Goal: Information Seeking & Learning: Find specific fact

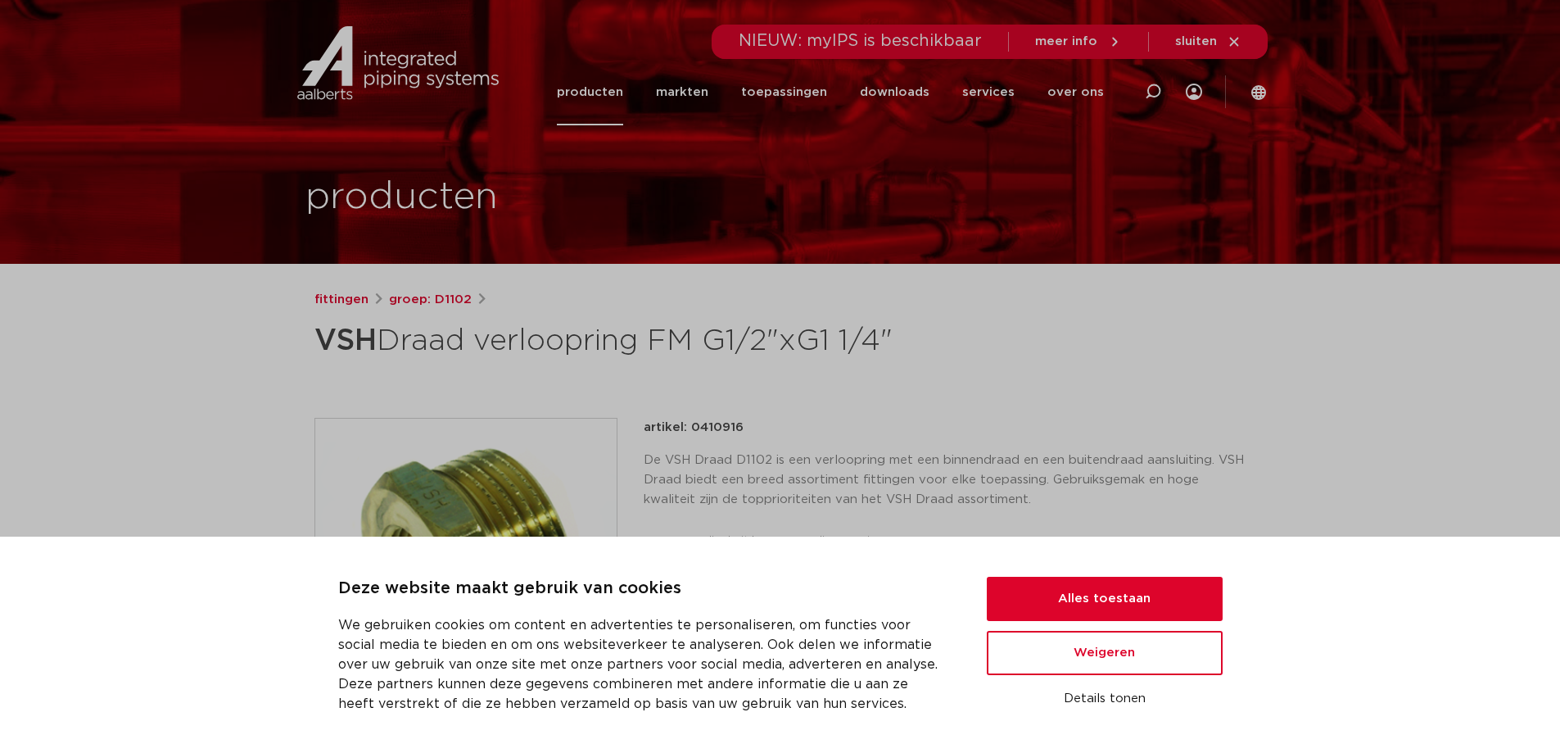
click at [593, 97] on link "producten" at bounding box center [590, 92] width 66 height 66
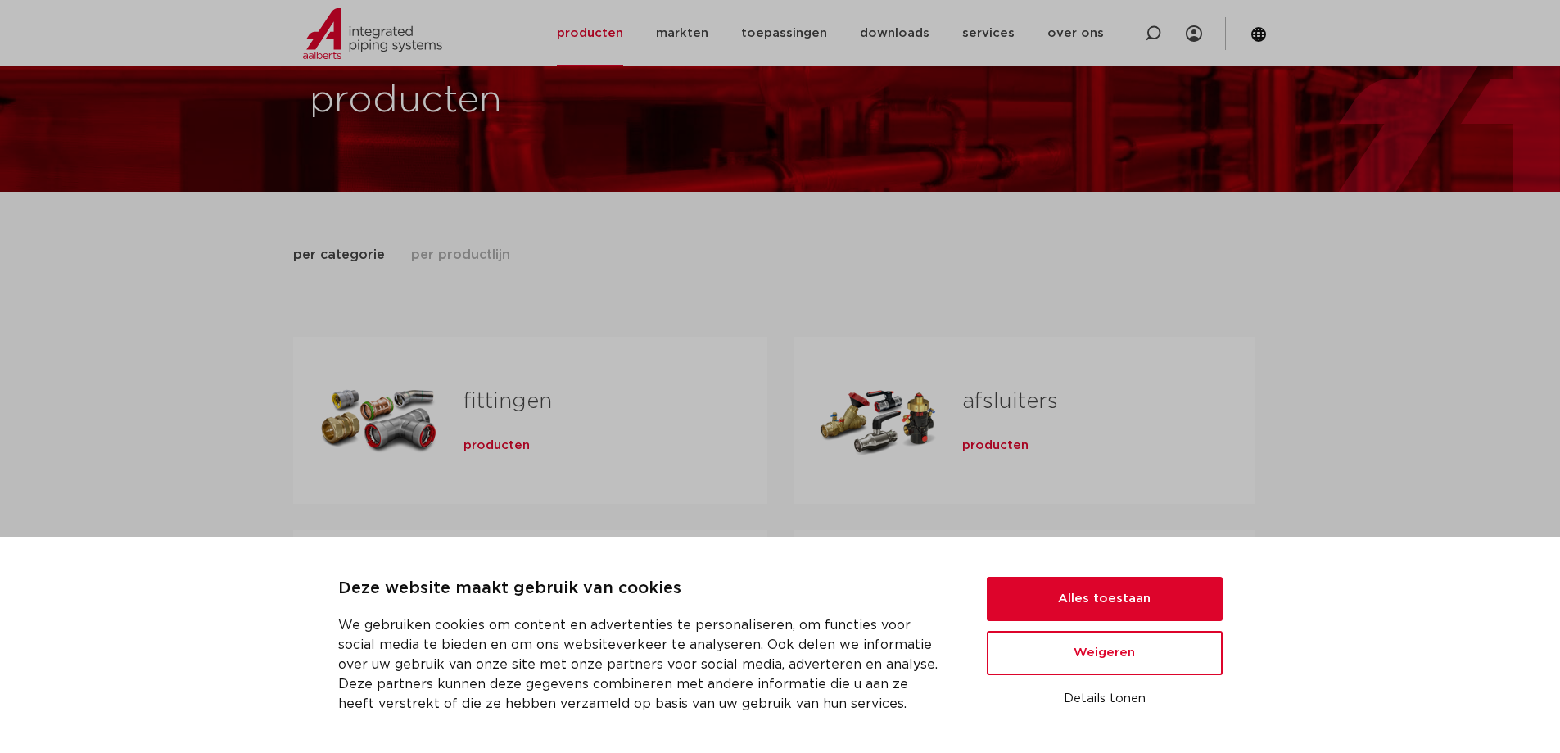
scroll to position [82, 0]
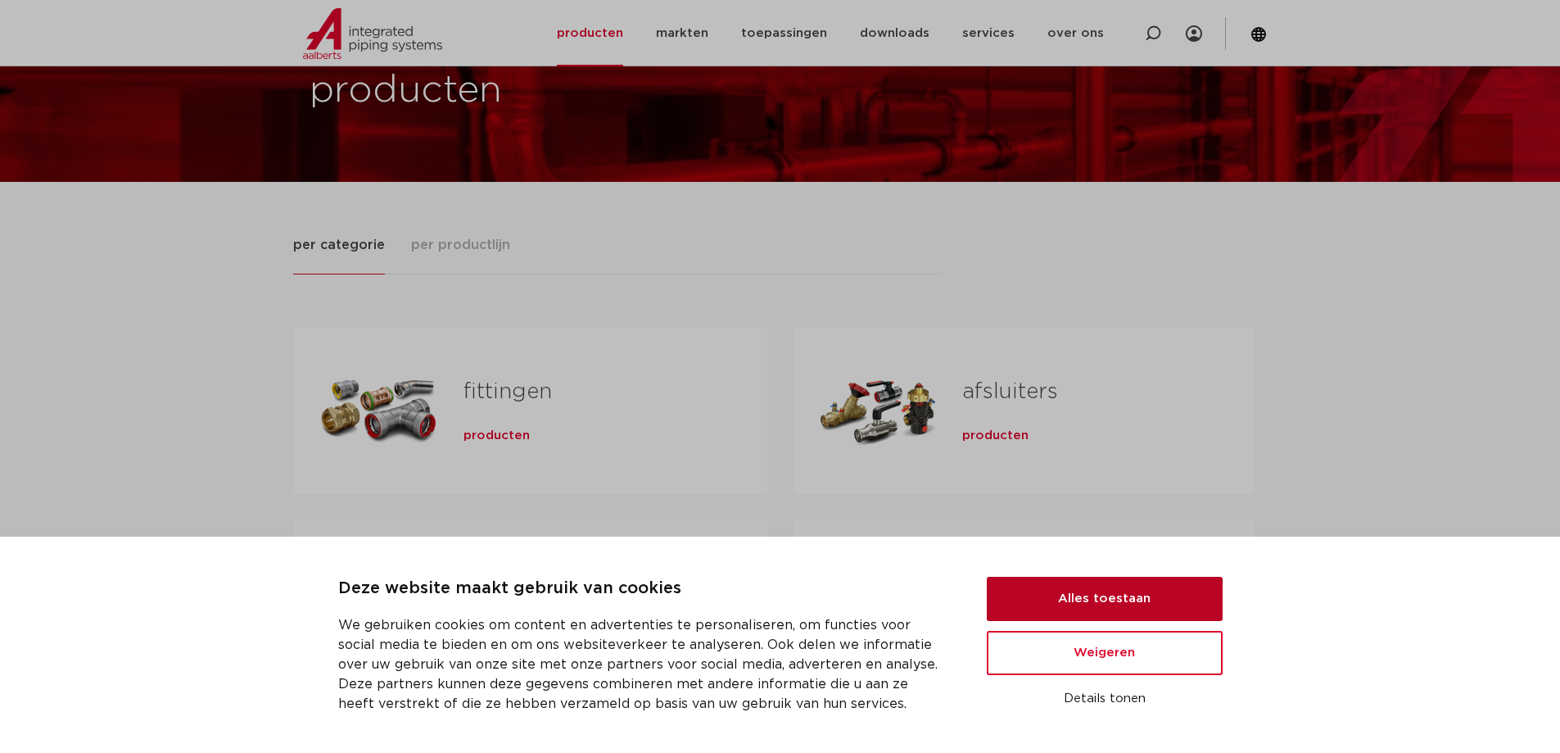
click at [1143, 595] on button "Alles toestaan" at bounding box center [1105, 599] width 236 height 44
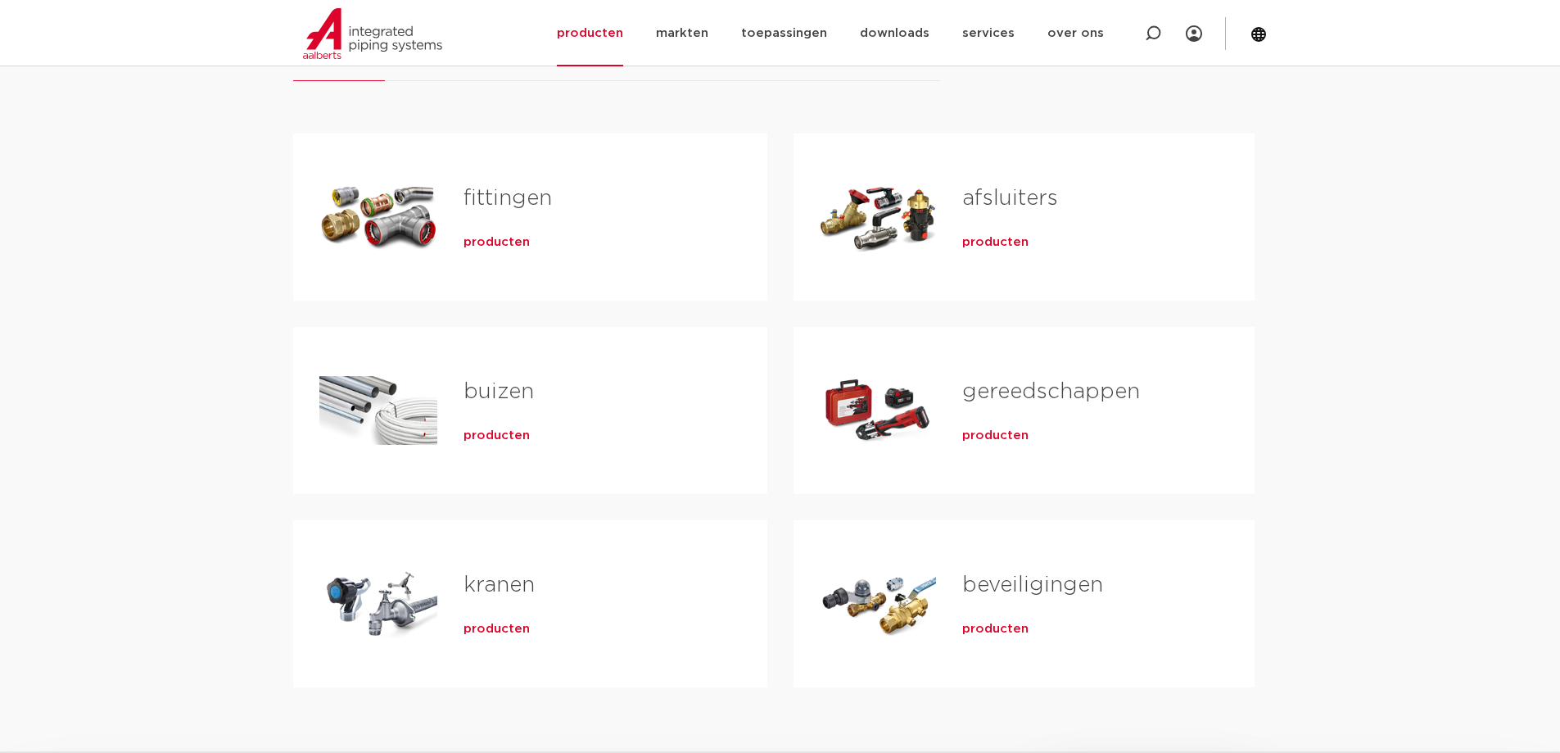
scroll to position [246, 0]
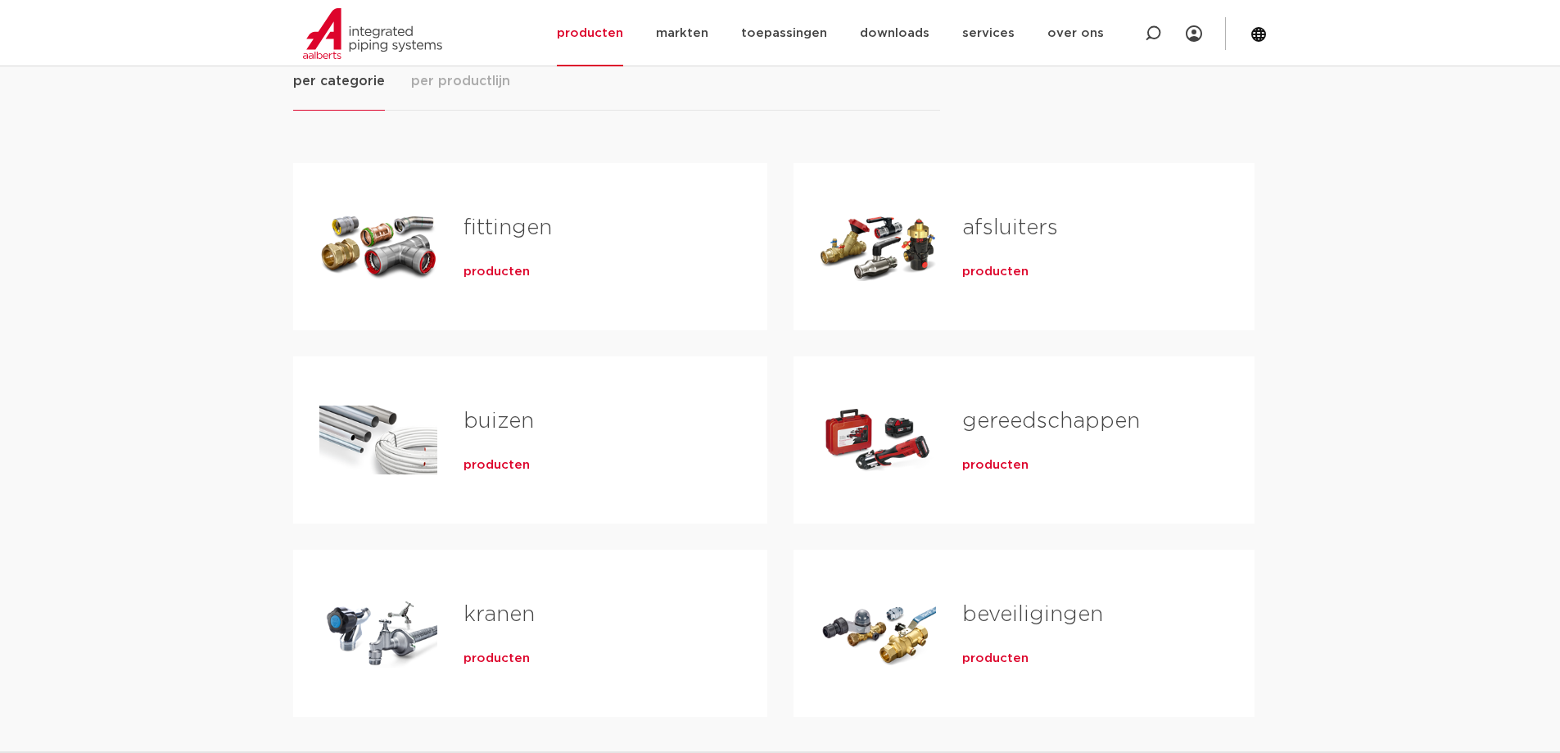
click at [493, 227] on link "fittingen" at bounding box center [508, 227] width 88 height 21
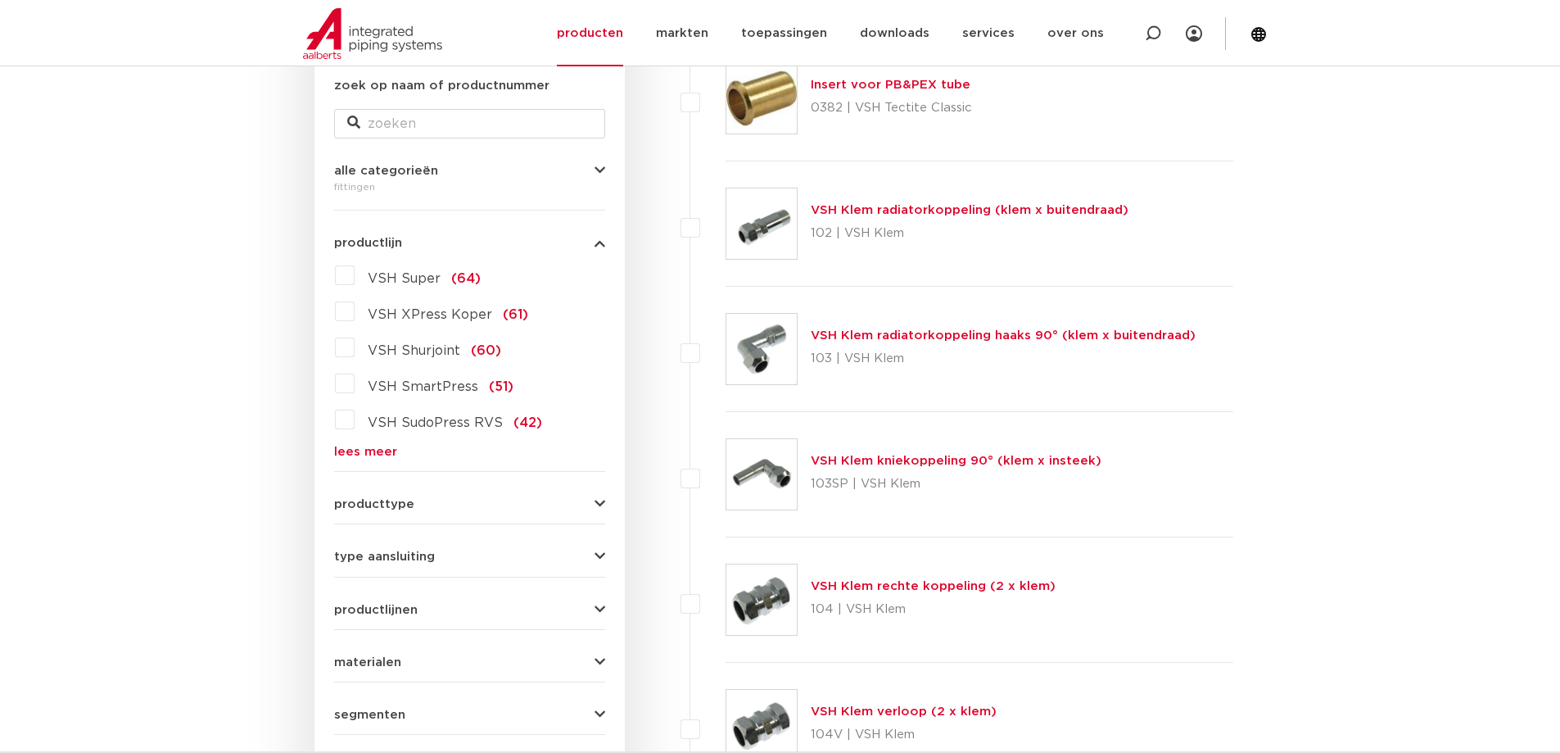
scroll to position [328, 0]
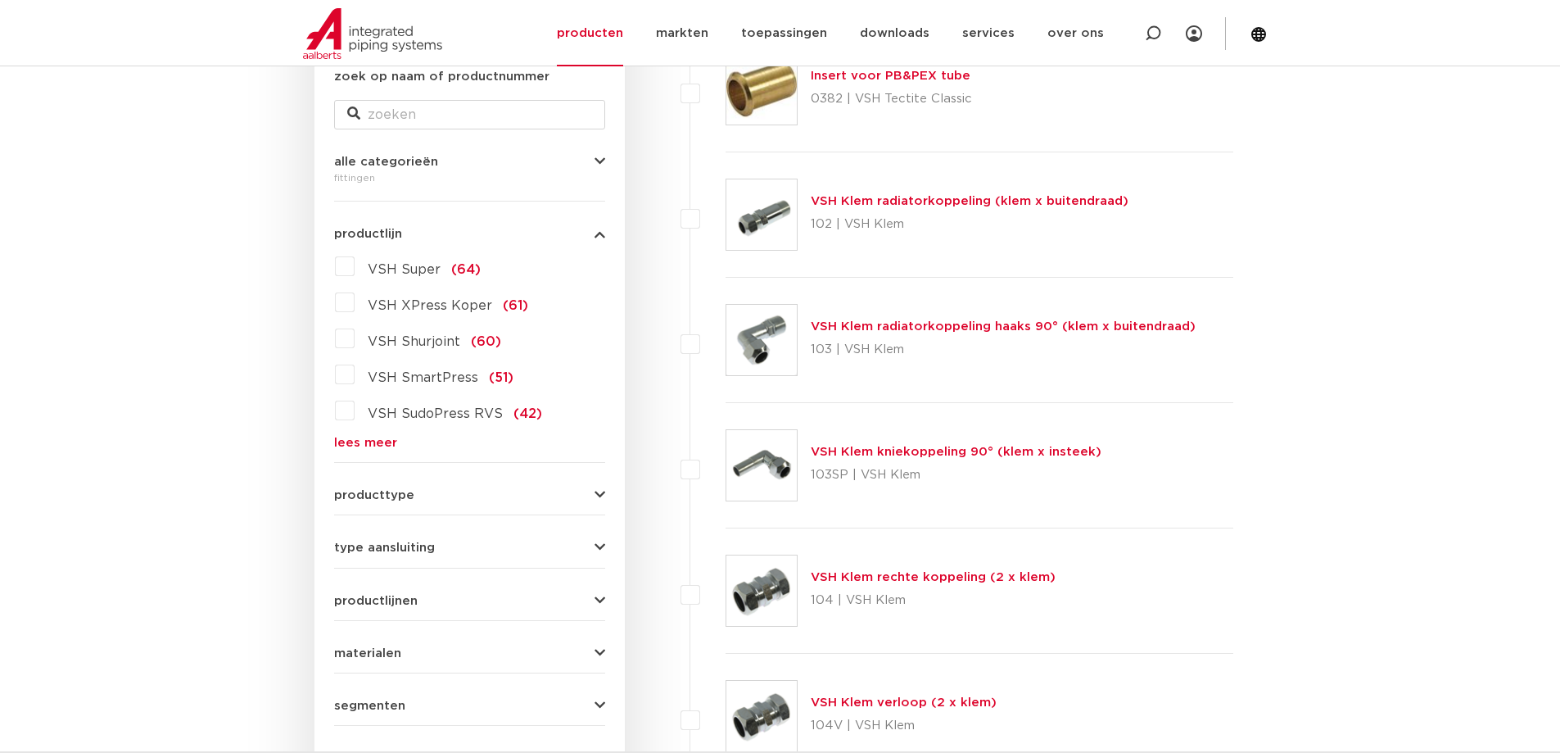
click at [600, 490] on icon "button" at bounding box center [600, 495] width 11 height 12
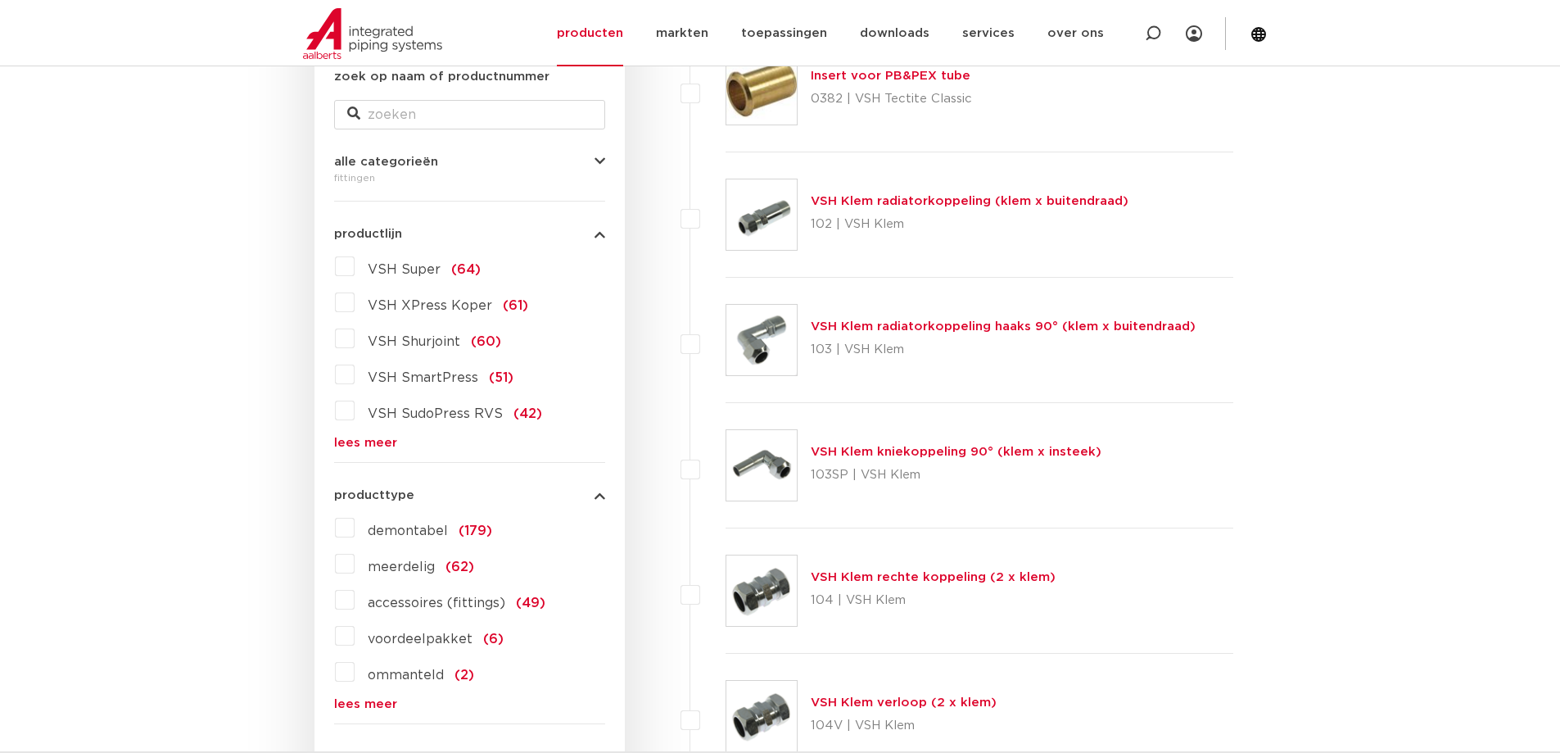
click at [600, 490] on icon "button" at bounding box center [600, 495] width 11 height 12
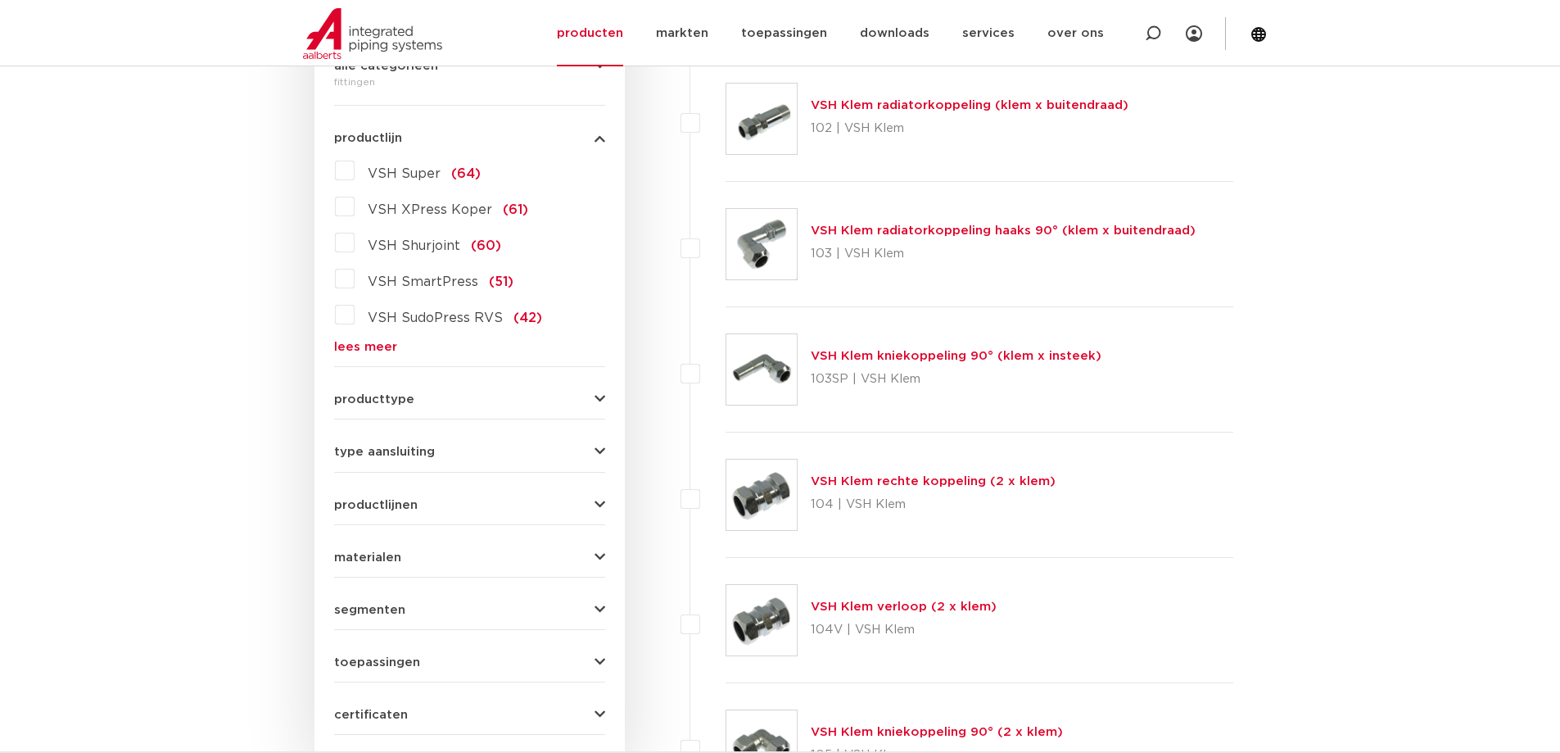
scroll to position [491, 0]
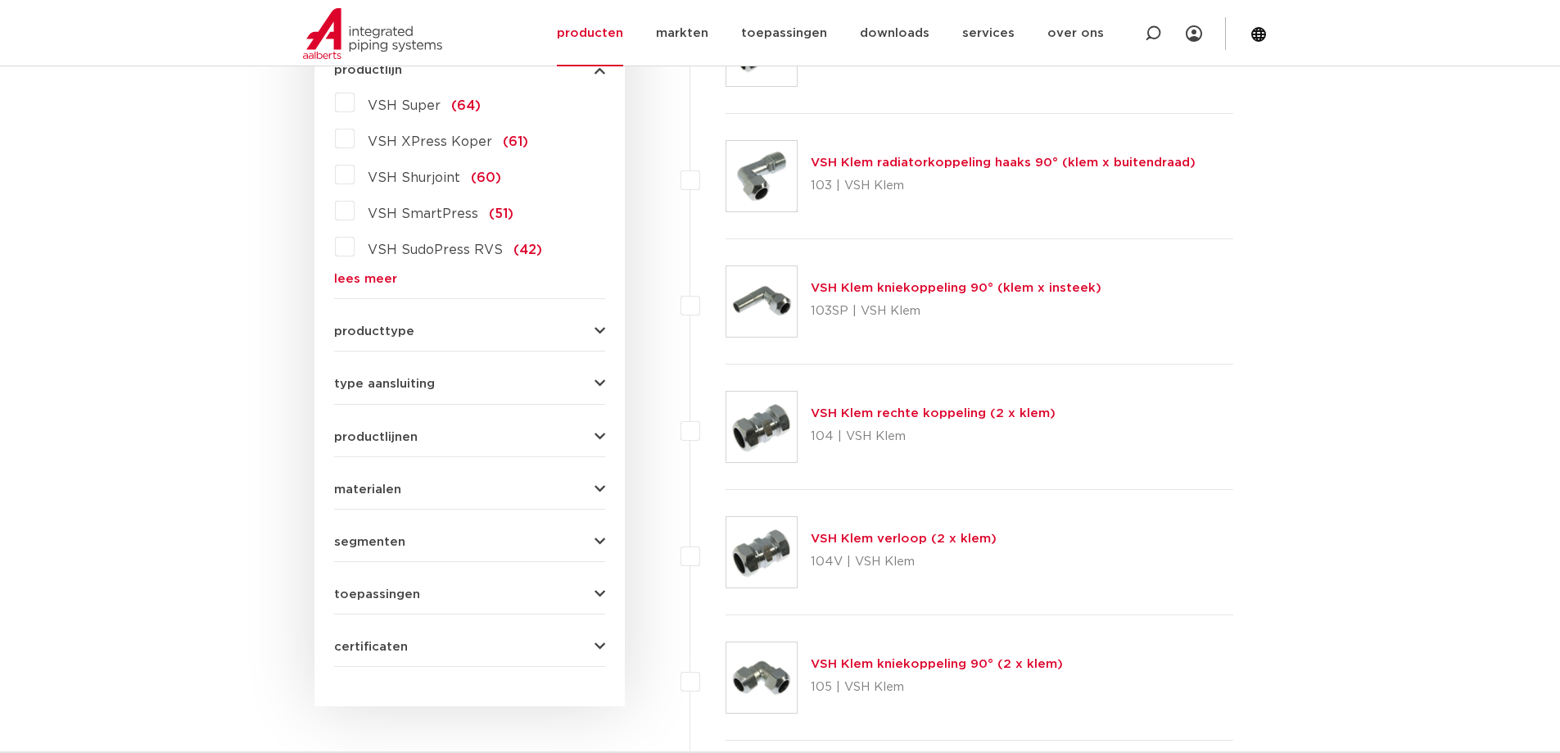
click at [595, 435] on icon "button" at bounding box center [600, 437] width 11 height 12
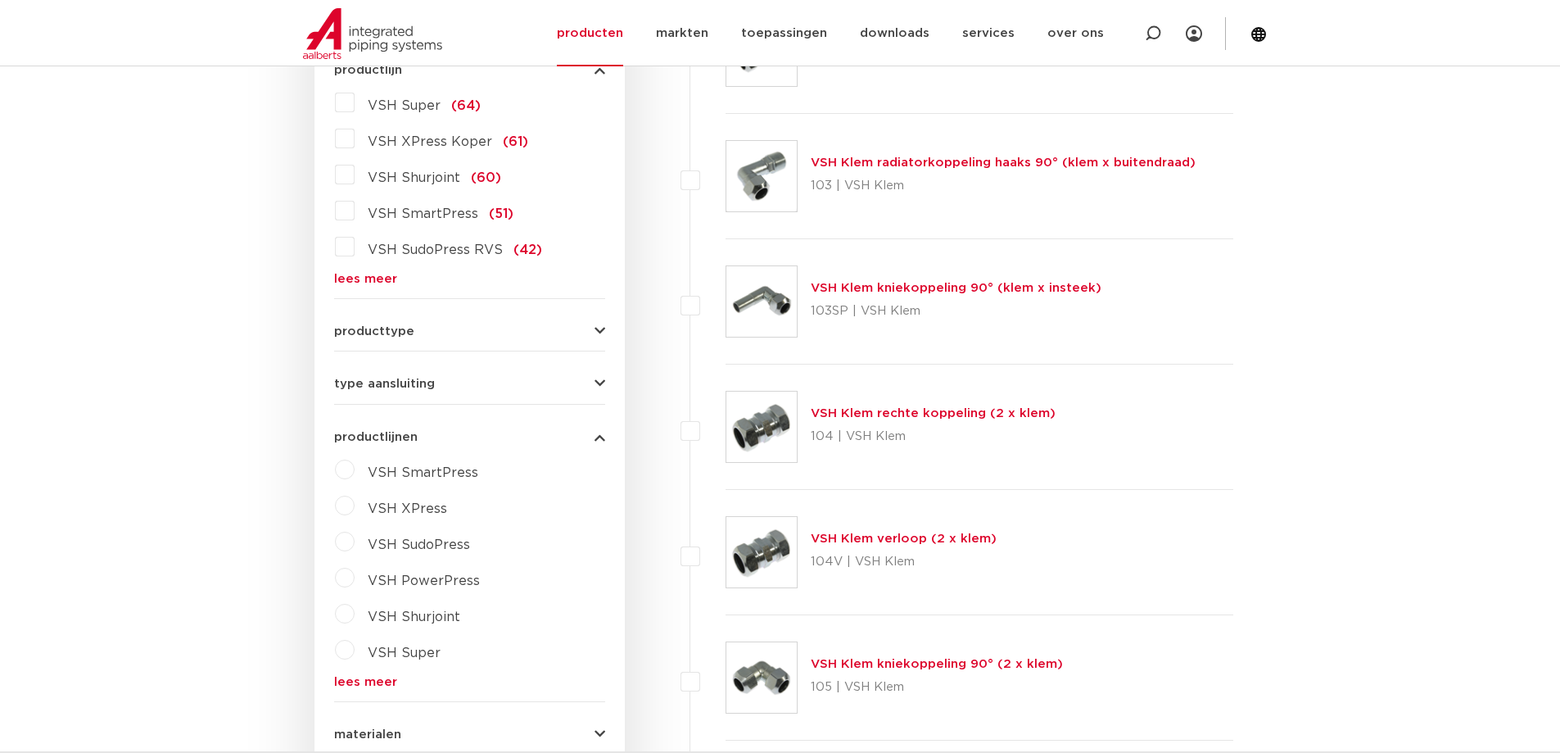
click at [597, 434] on icon "button" at bounding box center [600, 437] width 11 height 12
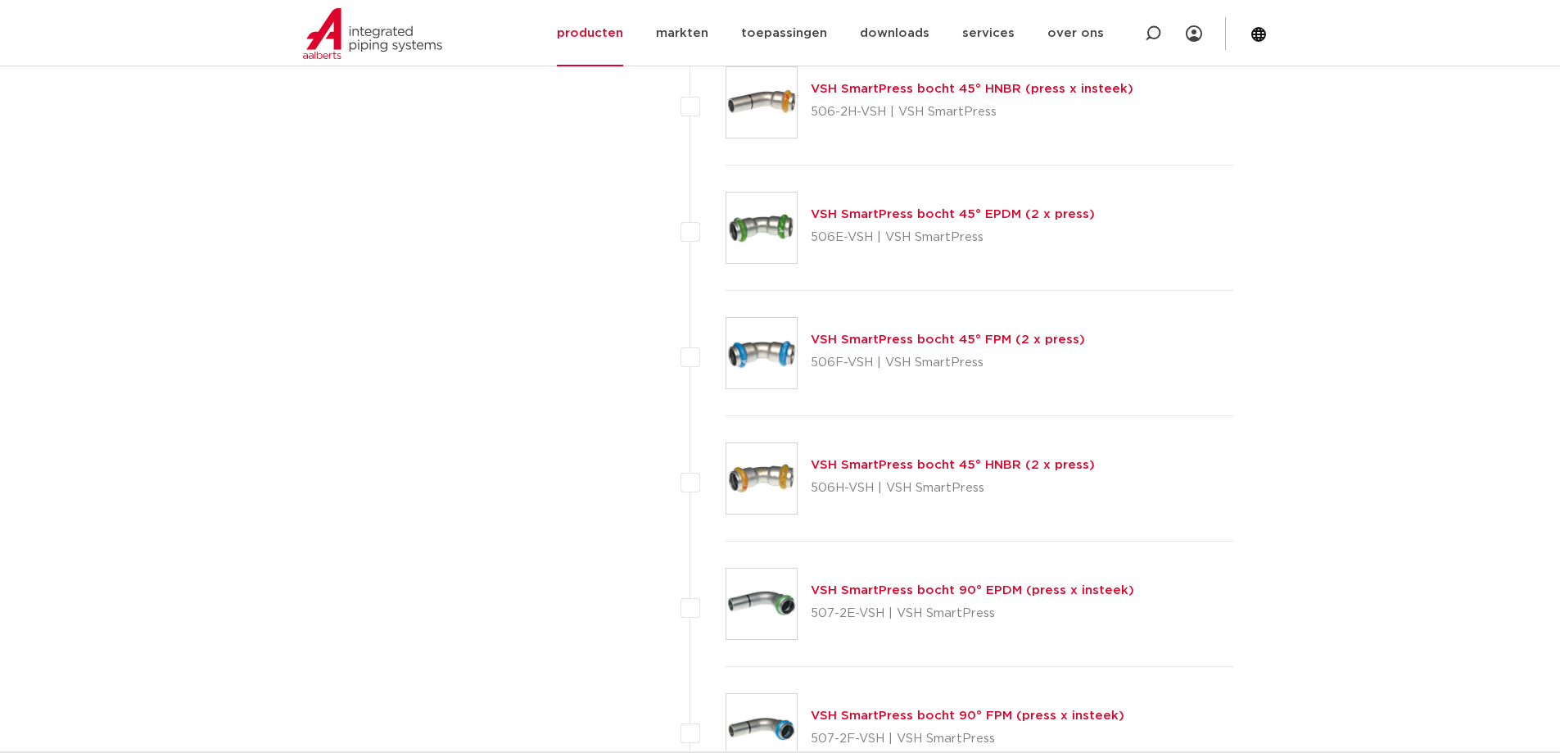
scroll to position [5048, 0]
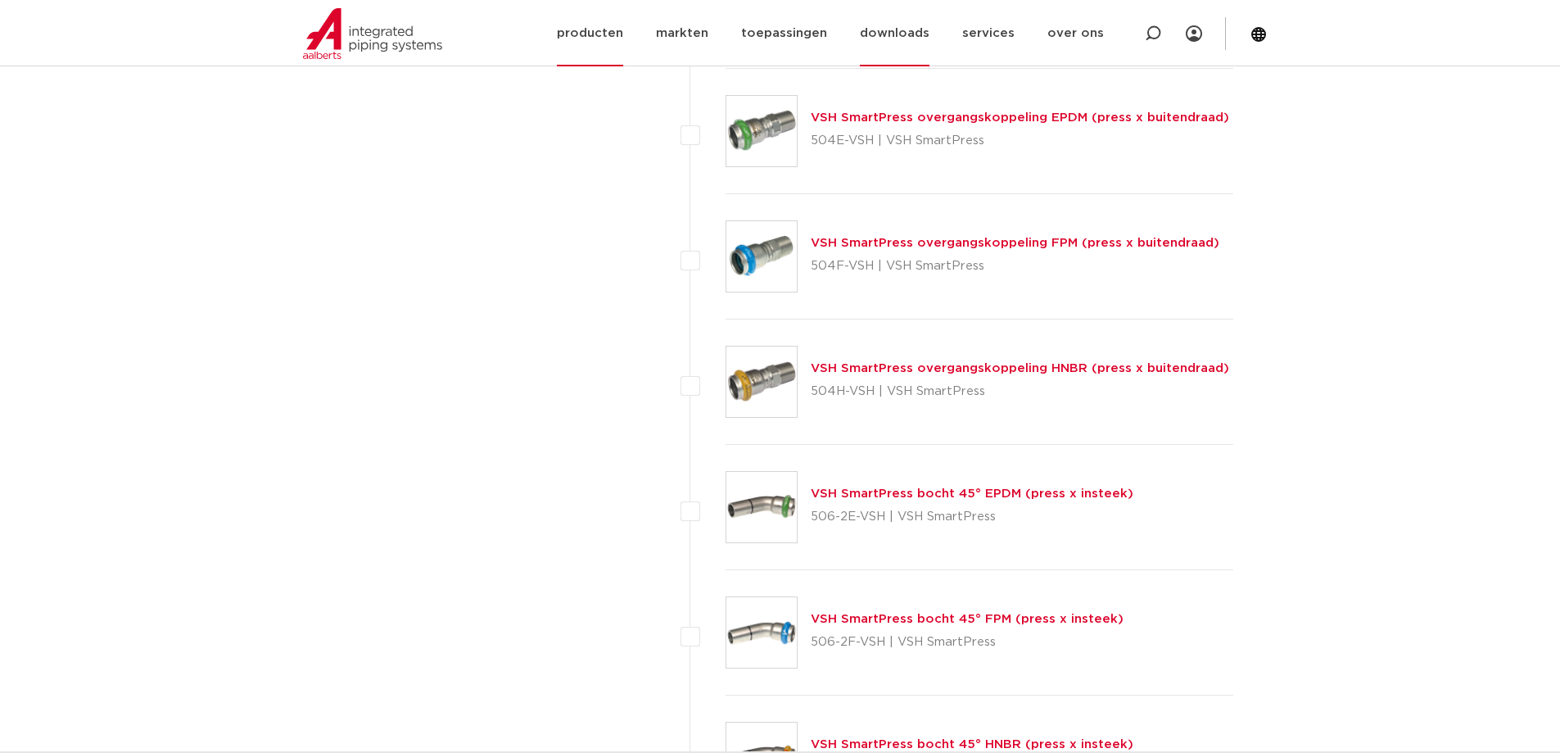
click at [880, 32] on link "downloads" at bounding box center [895, 33] width 70 height 66
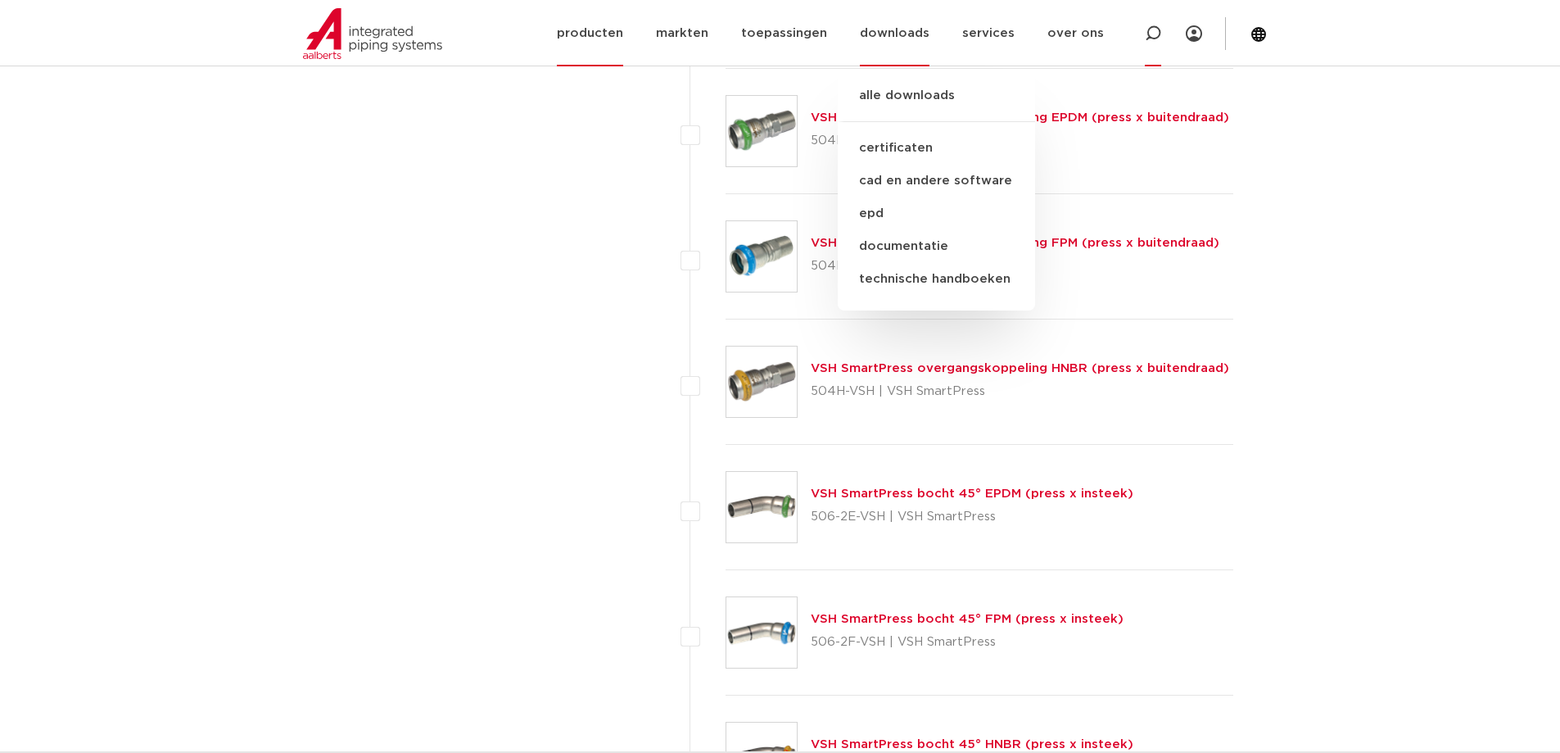
click at [1151, 31] on icon at bounding box center [1153, 33] width 16 height 16
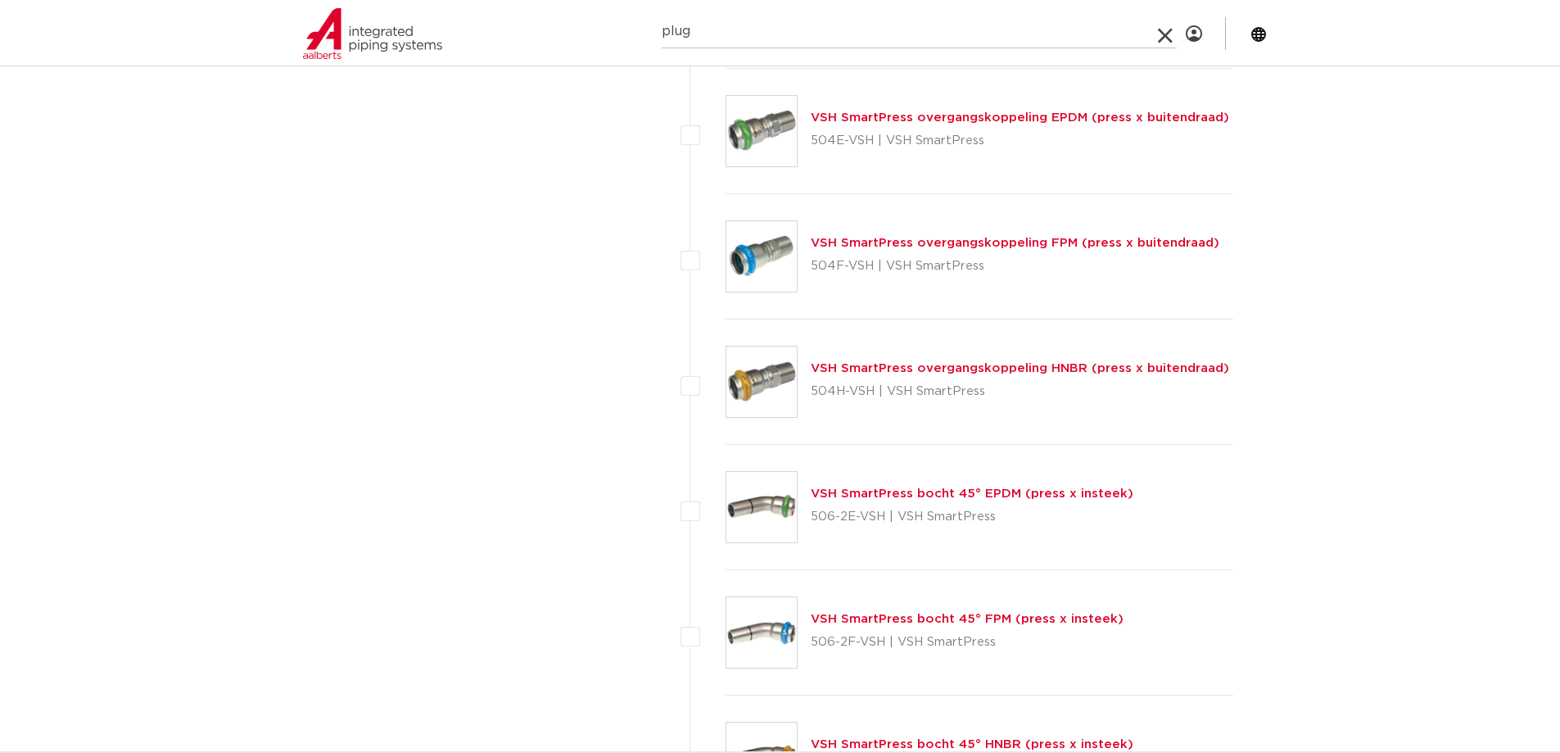
type input "plug"
click button "Zoeken" at bounding box center [0, 0] width 0 height 0
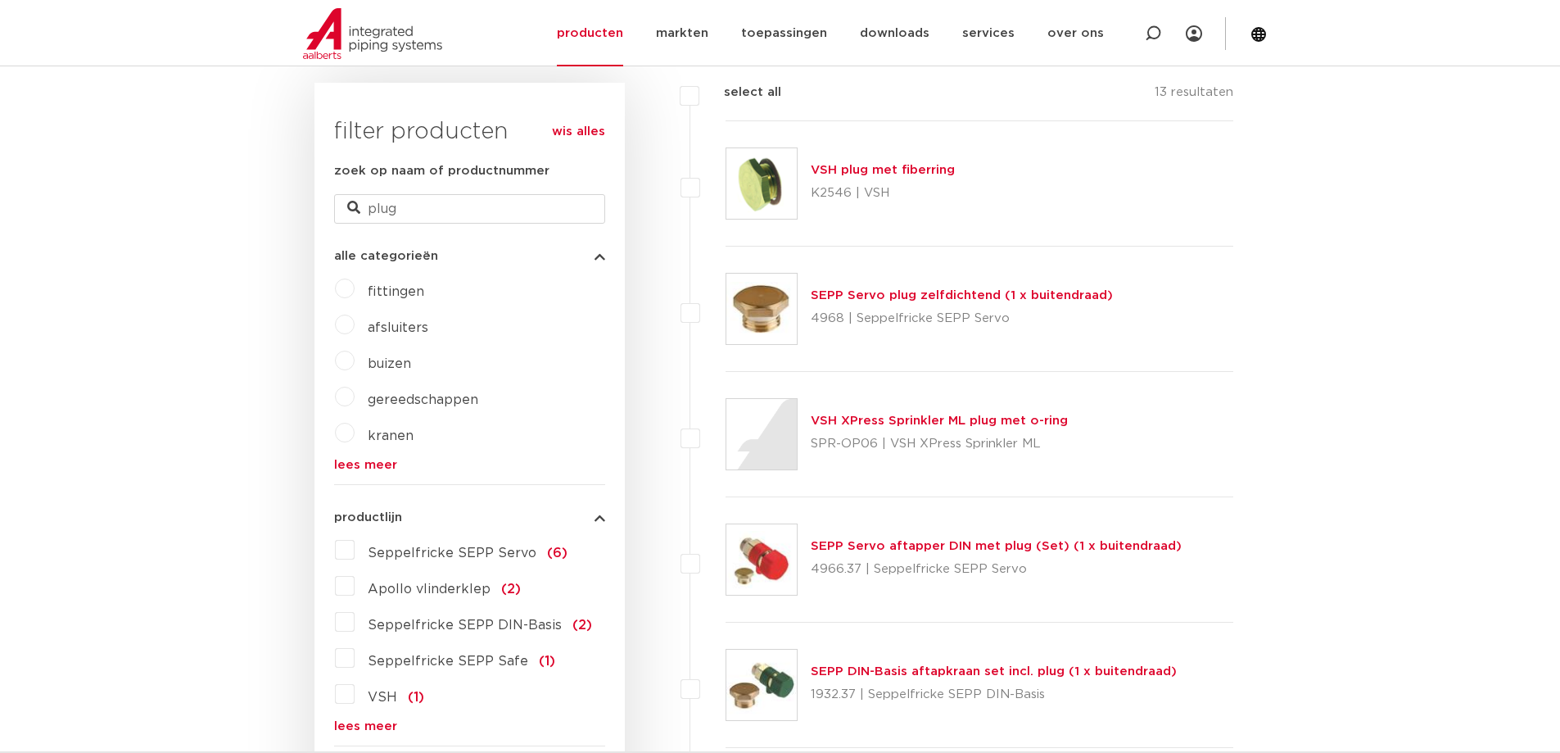
scroll to position [263, 0]
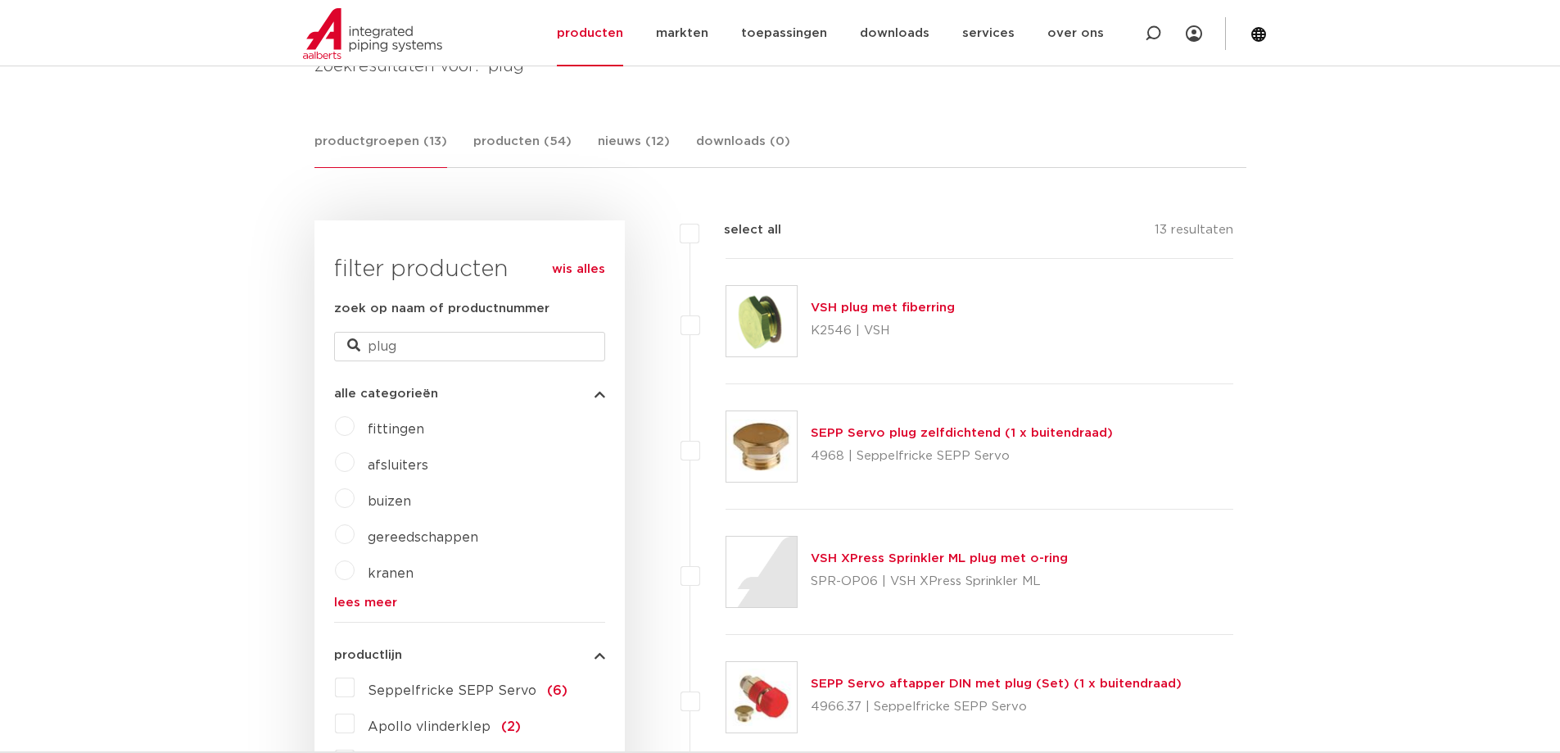
click at [754, 452] on img at bounding box center [762, 446] width 70 height 70
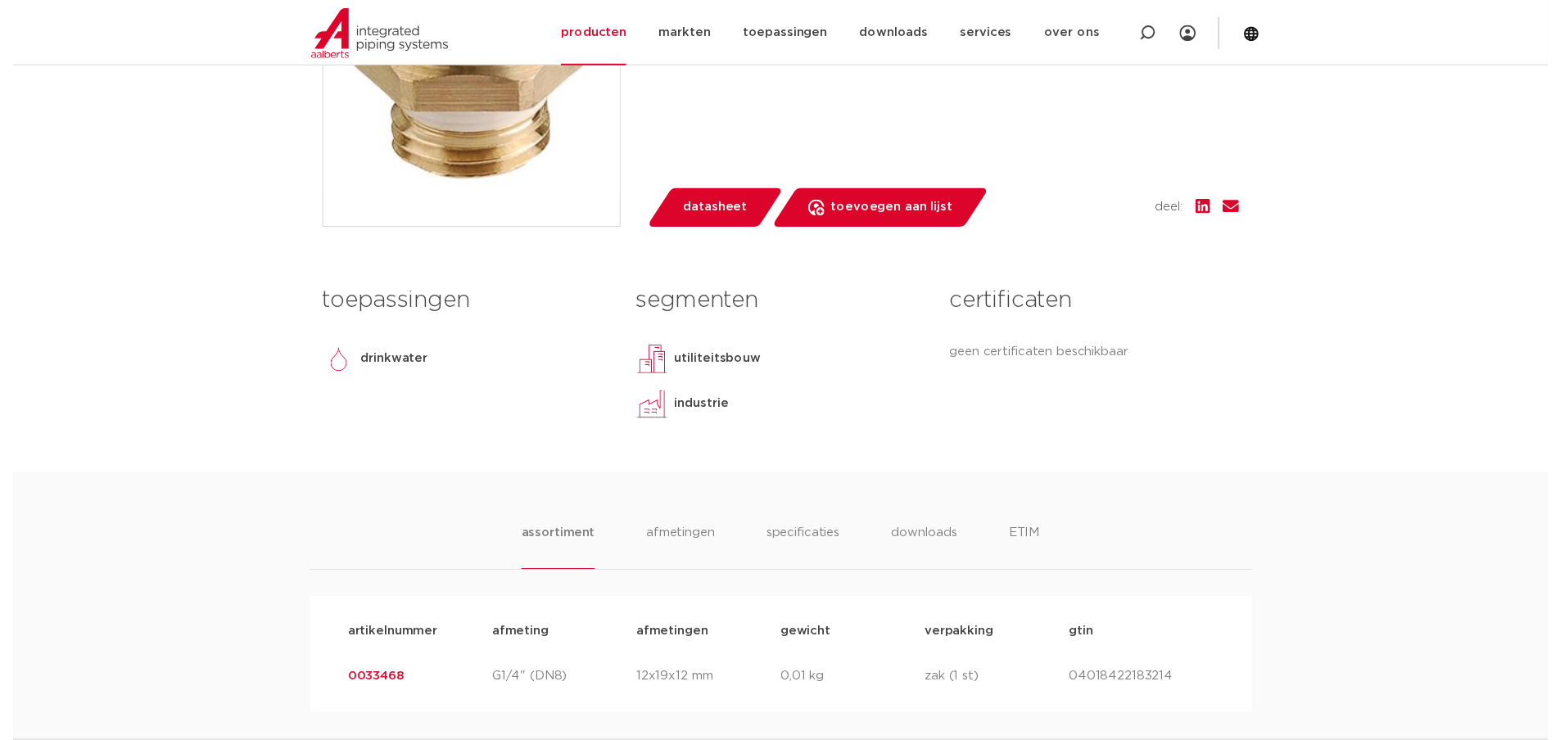
scroll to position [655, 0]
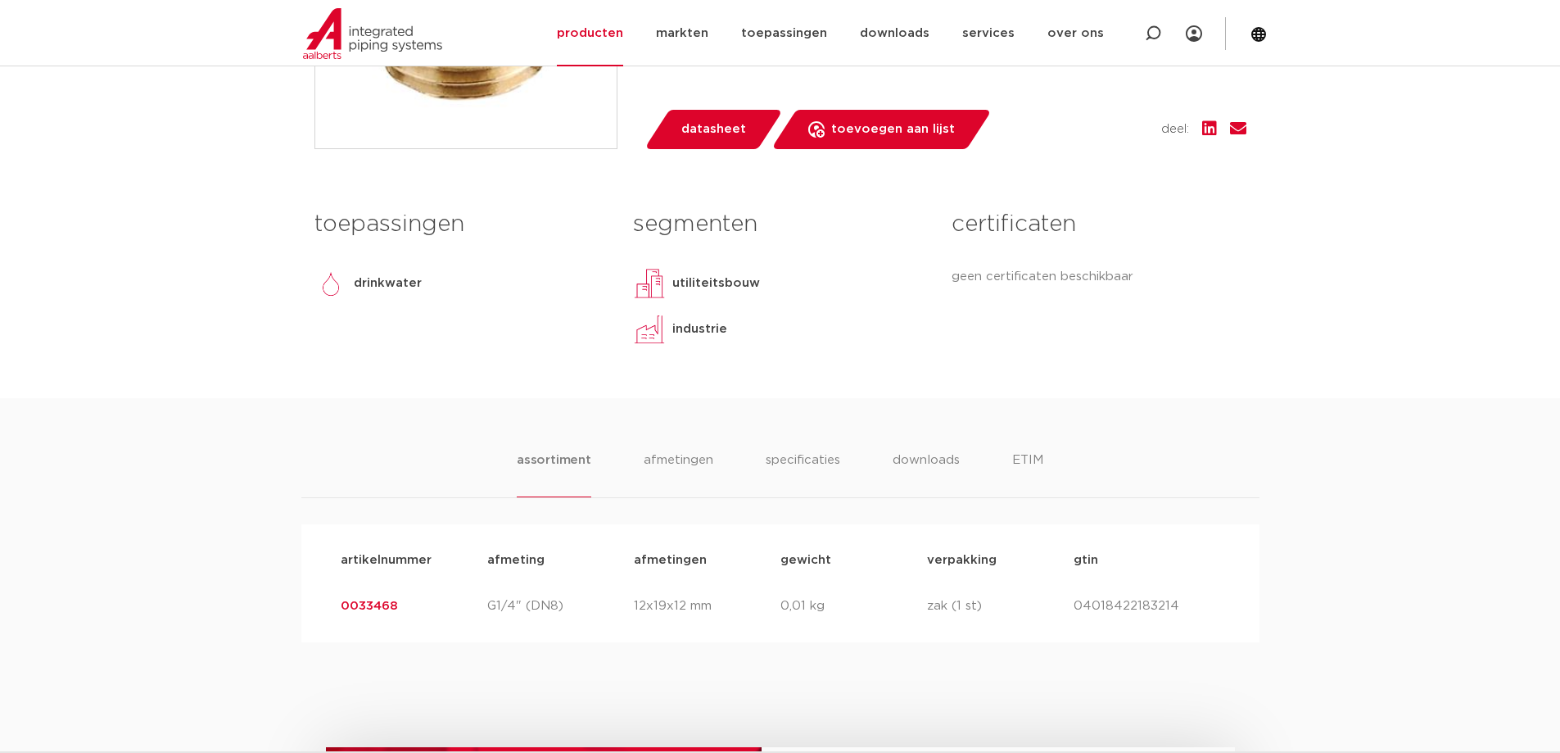
click at [710, 136] on span "datasheet" at bounding box center [713, 129] width 65 height 26
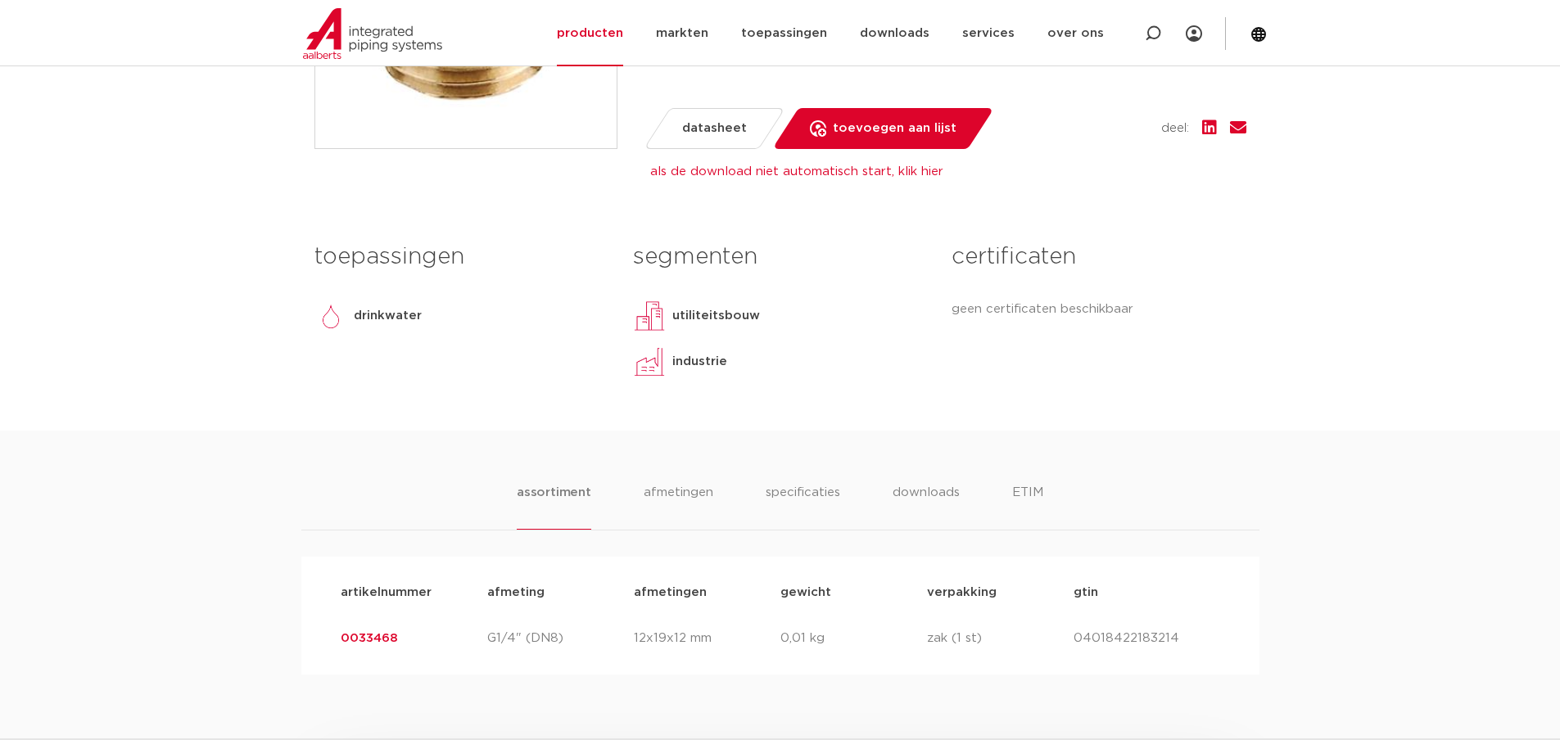
drag, startPoint x: 489, startPoint y: 637, endPoint x: 587, endPoint y: 630, distance: 98.6
click at [591, 633] on p "G1/4" (DN8)" at bounding box center [560, 639] width 147 height 20
